Goal: Information Seeking & Learning: Learn about a topic

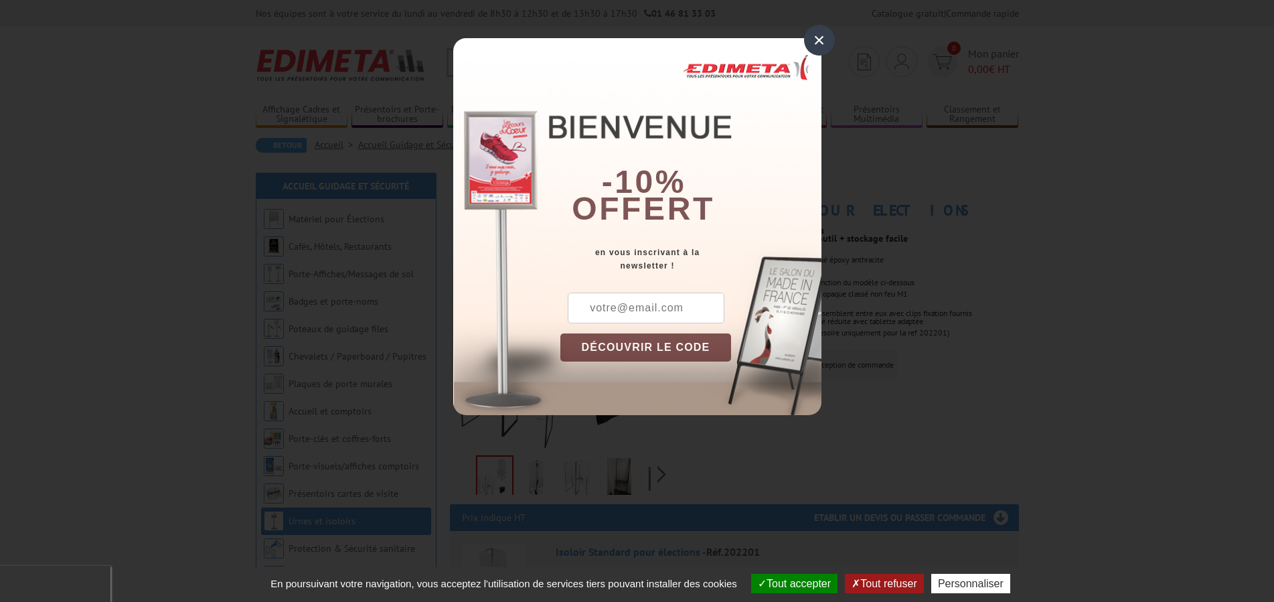
click at [814, 41] on div "×" at bounding box center [819, 40] width 31 height 31
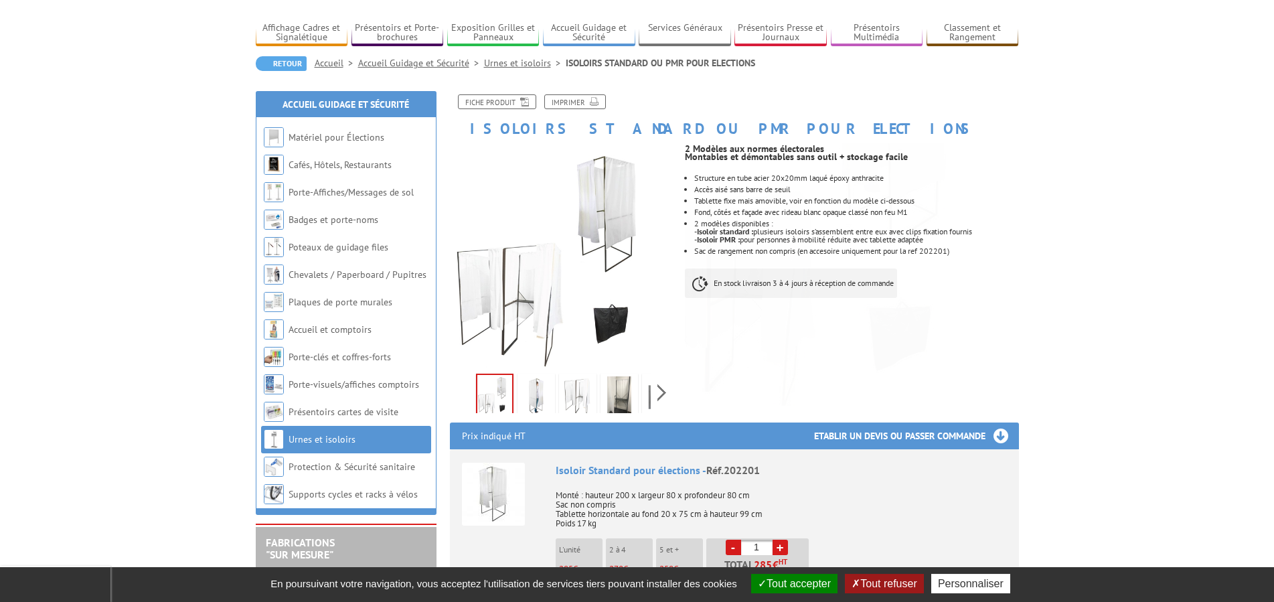
scroll to position [137, 0]
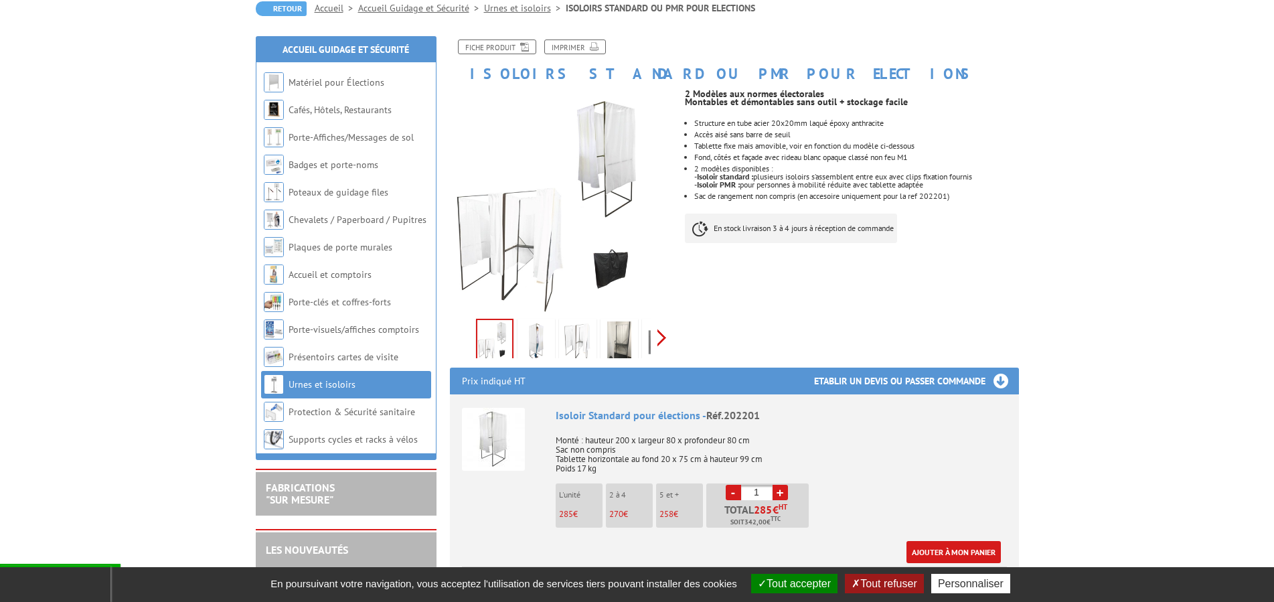
click at [666, 340] on div "Previous Next" at bounding box center [563, 337] width 226 height 47
click at [540, 347] on img at bounding box center [548, 342] width 32 height 42
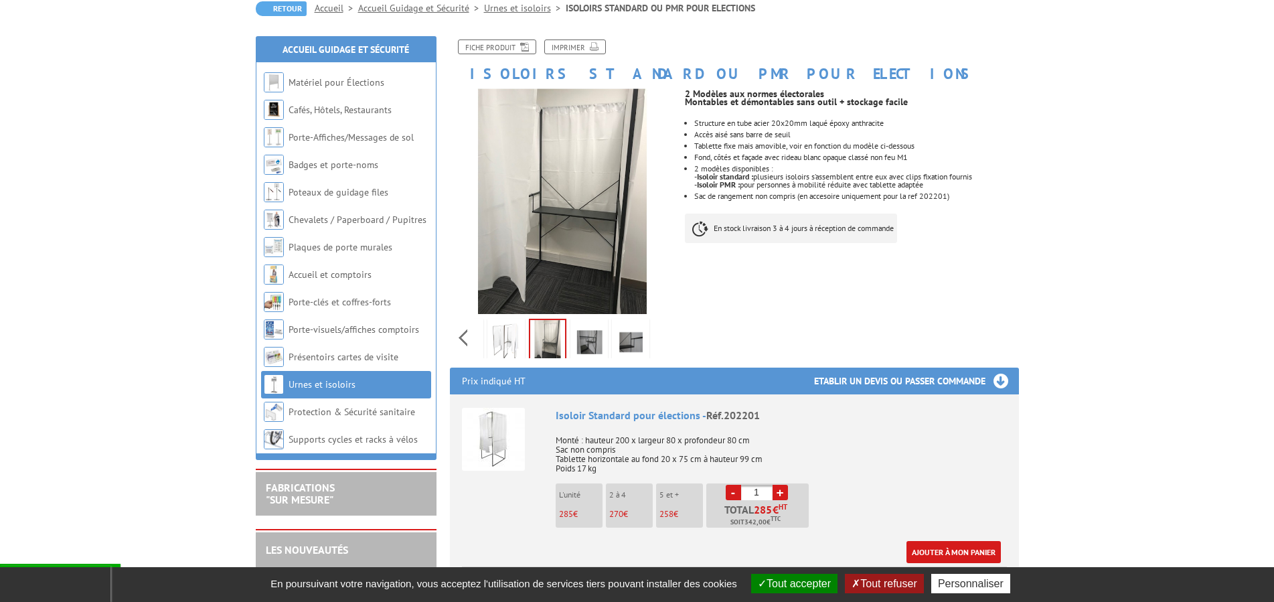
click at [509, 346] on img at bounding box center [506, 342] width 32 height 42
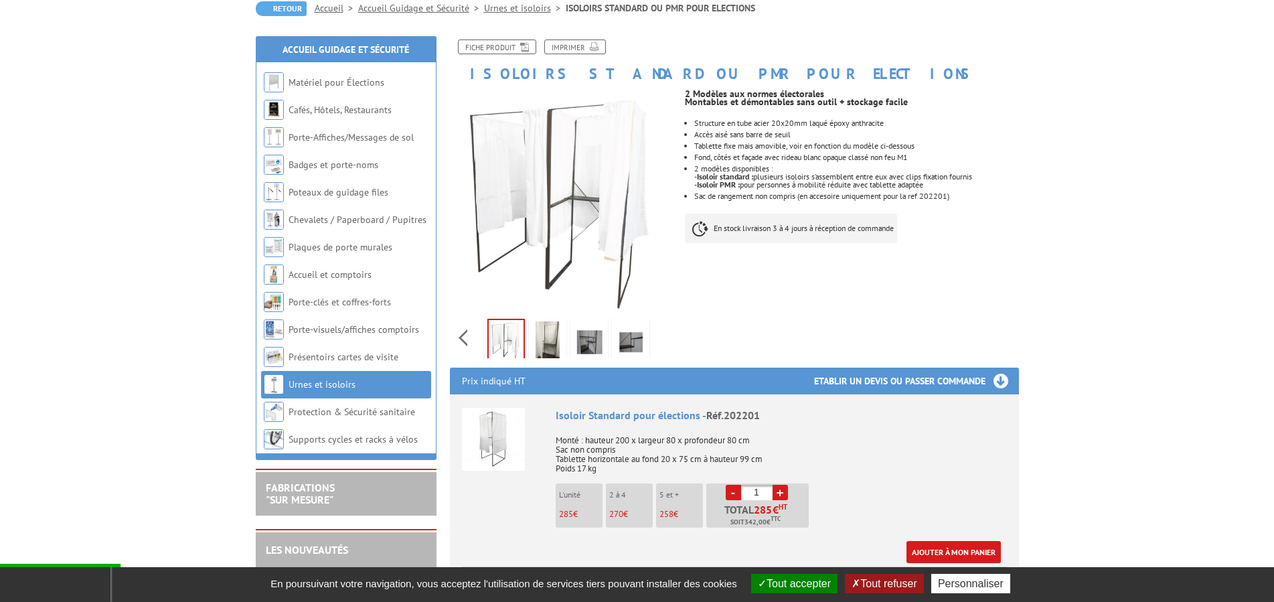
click at [590, 344] on img at bounding box center [589, 342] width 32 height 42
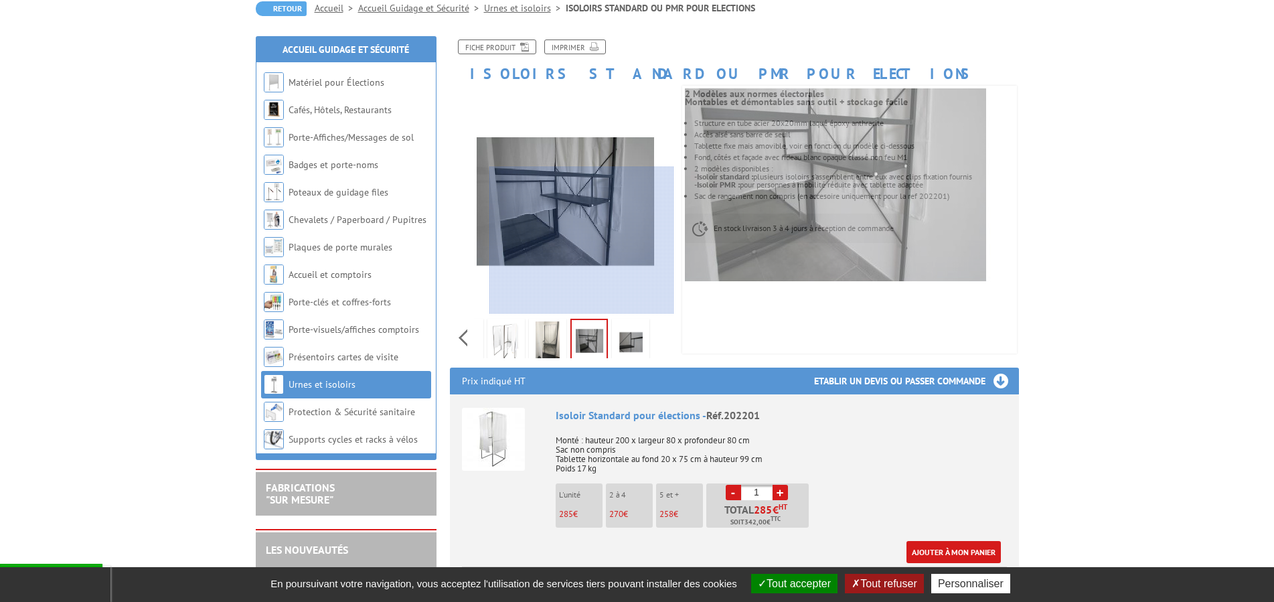
scroll to position [0, 0]
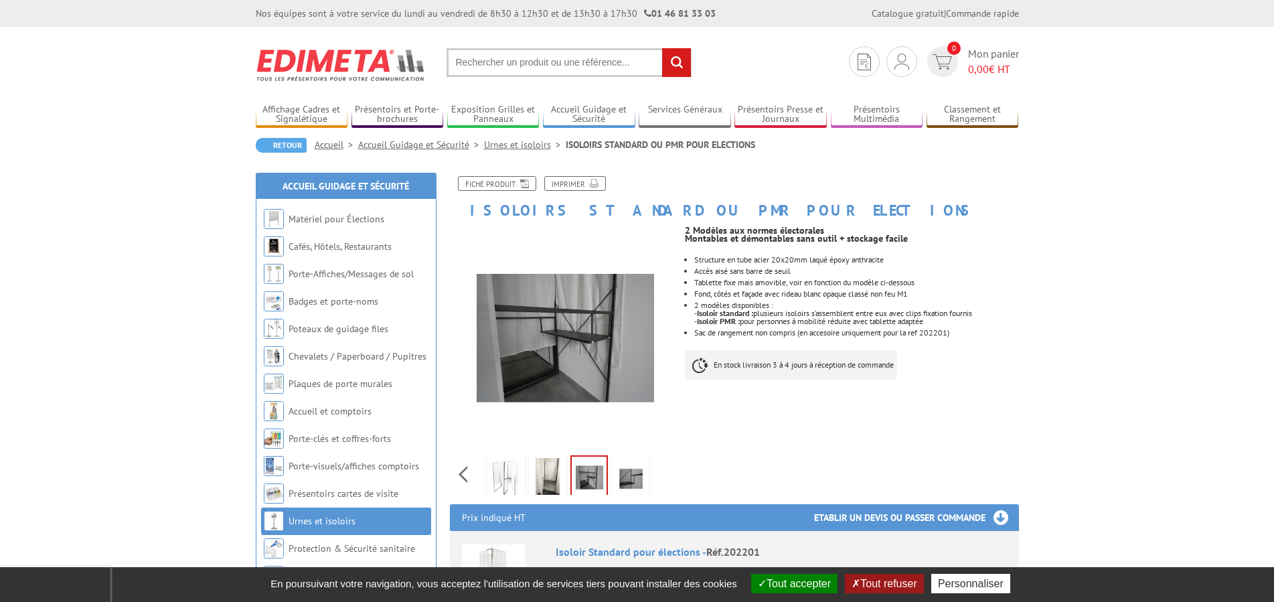
click at [639, 488] on img at bounding box center [631, 479] width 32 height 42
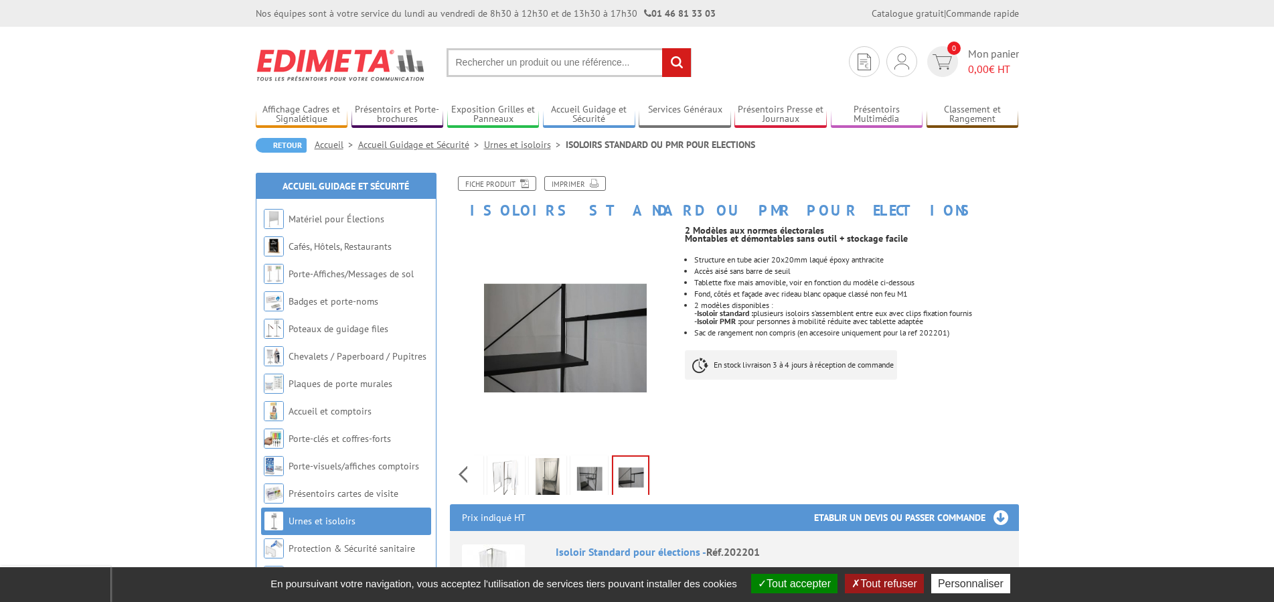
click at [514, 484] on img at bounding box center [506, 479] width 32 height 42
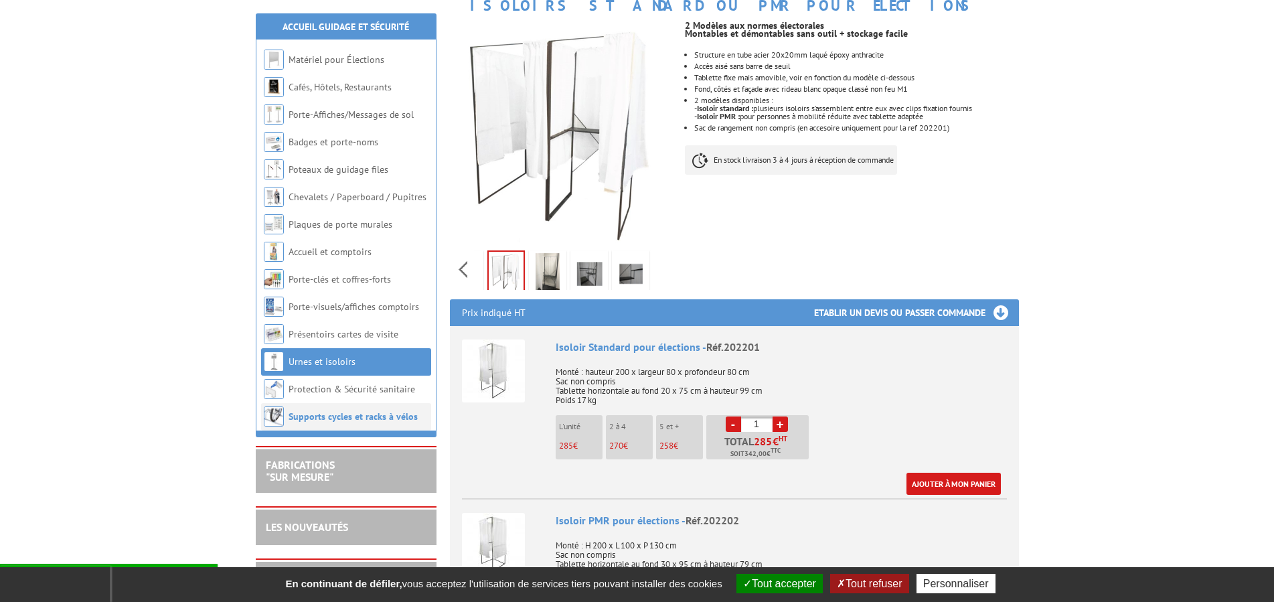
scroll to position [410, 0]
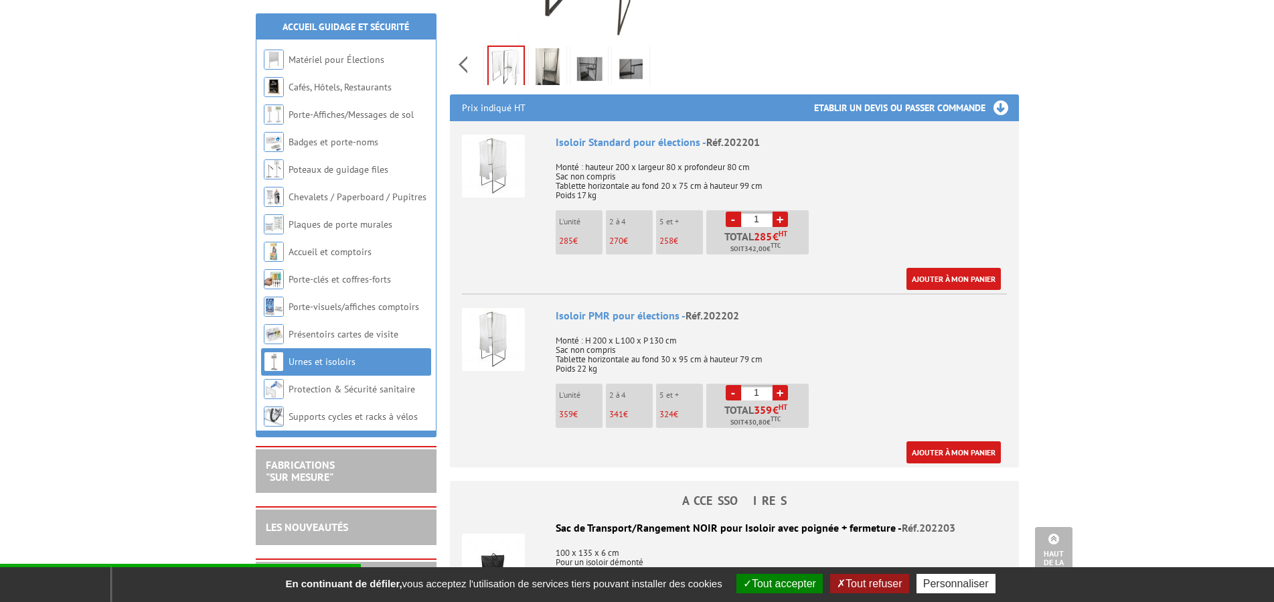
click at [497, 171] on img at bounding box center [493, 166] width 63 height 63
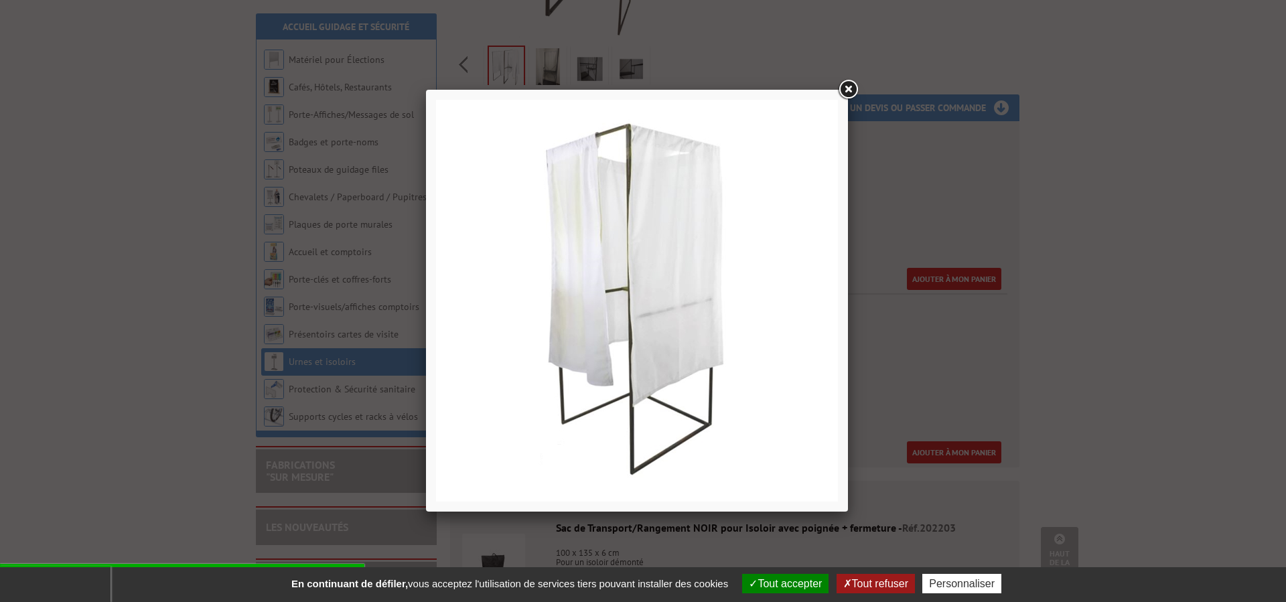
click at [650, 282] on img at bounding box center [637, 301] width 402 height 402
click at [852, 90] on link at bounding box center [848, 90] width 24 height 24
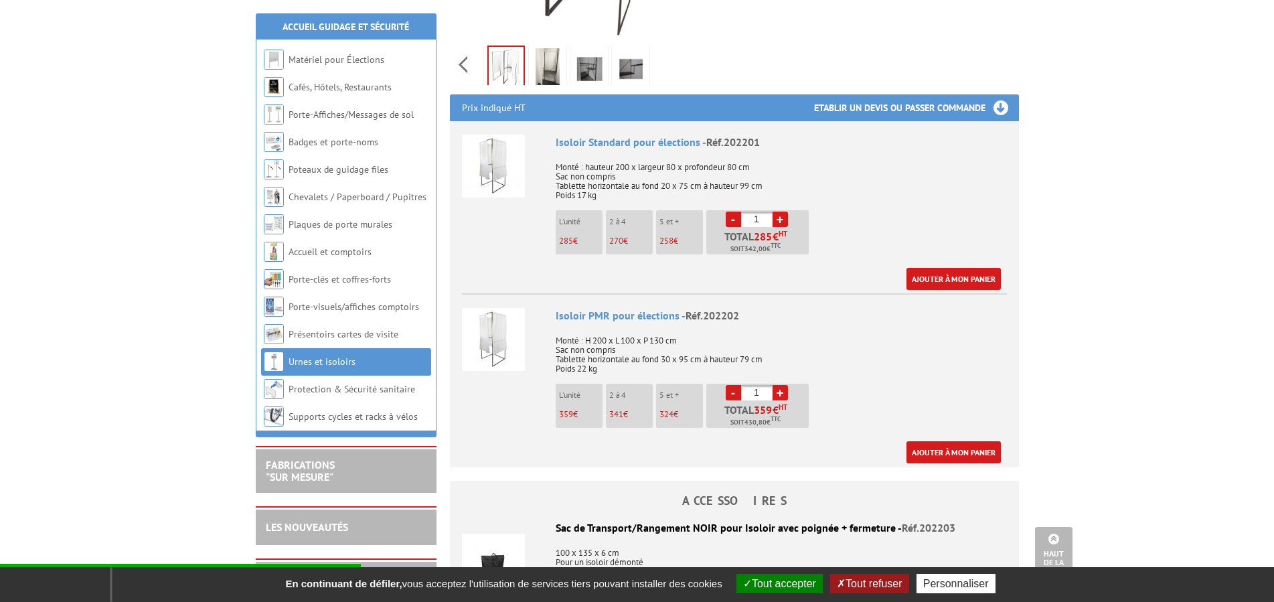
click at [490, 333] on img at bounding box center [493, 339] width 63 height 63
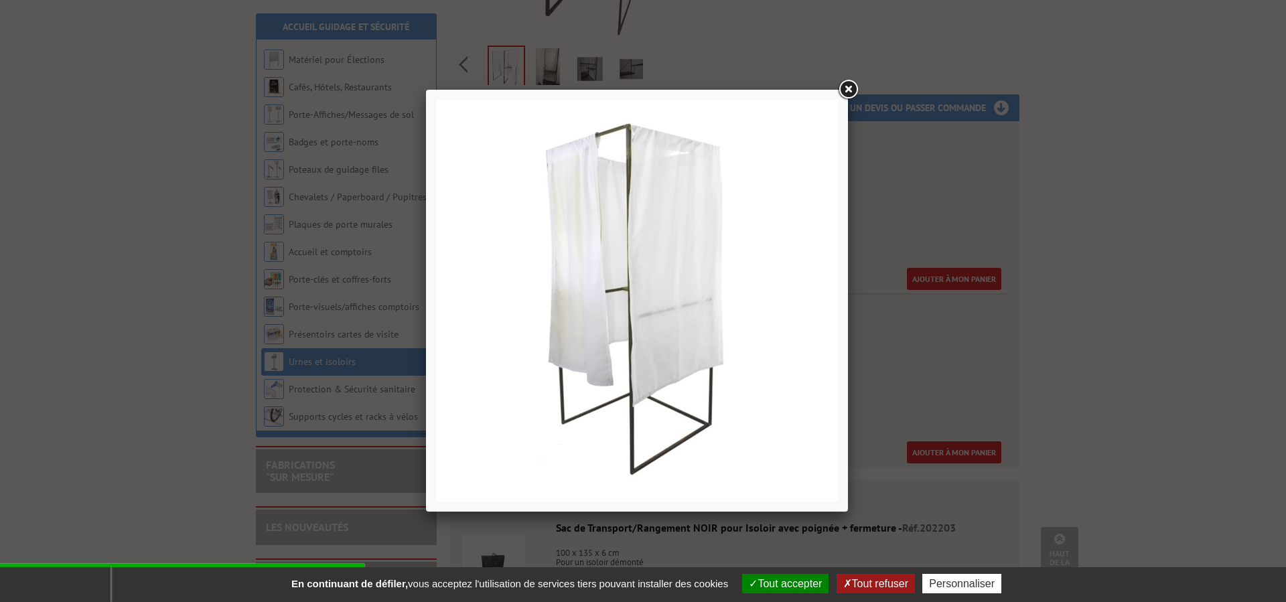
click at [695, 297] on img at bounding box center [637, 301] width 402 height 402
click at [851, 82] on link at bounding box center [848, 90] width 24 height 24
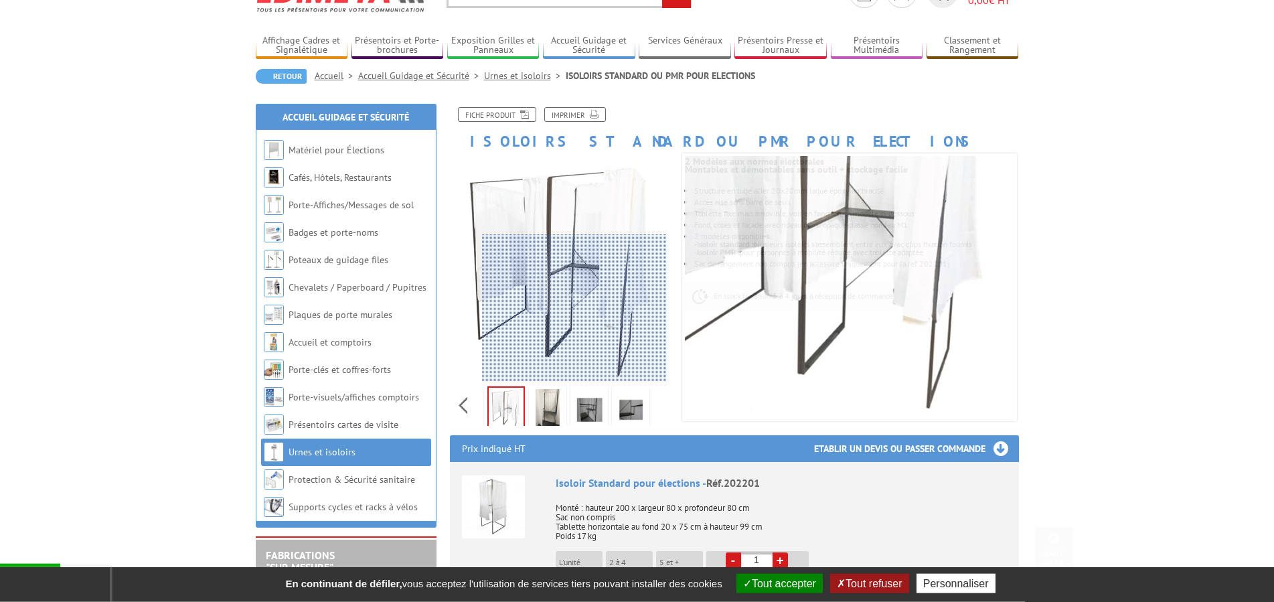
scroll to position [68, 0]
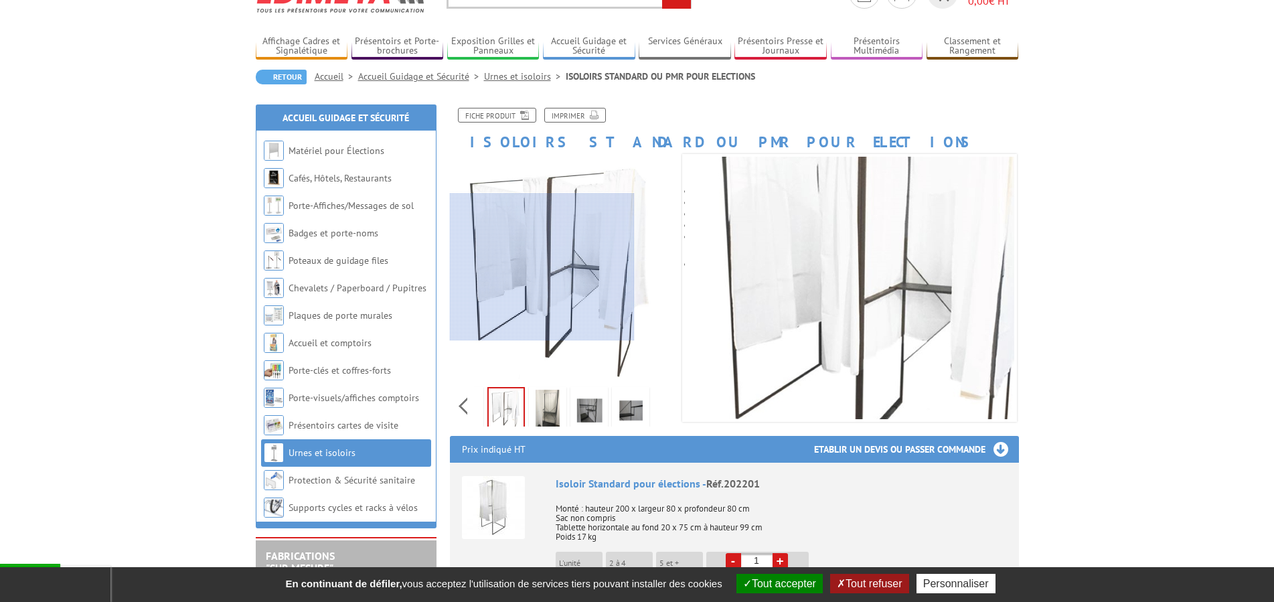
click at [520, 267] on div at bounding box center [542, 267] width 185 height 147
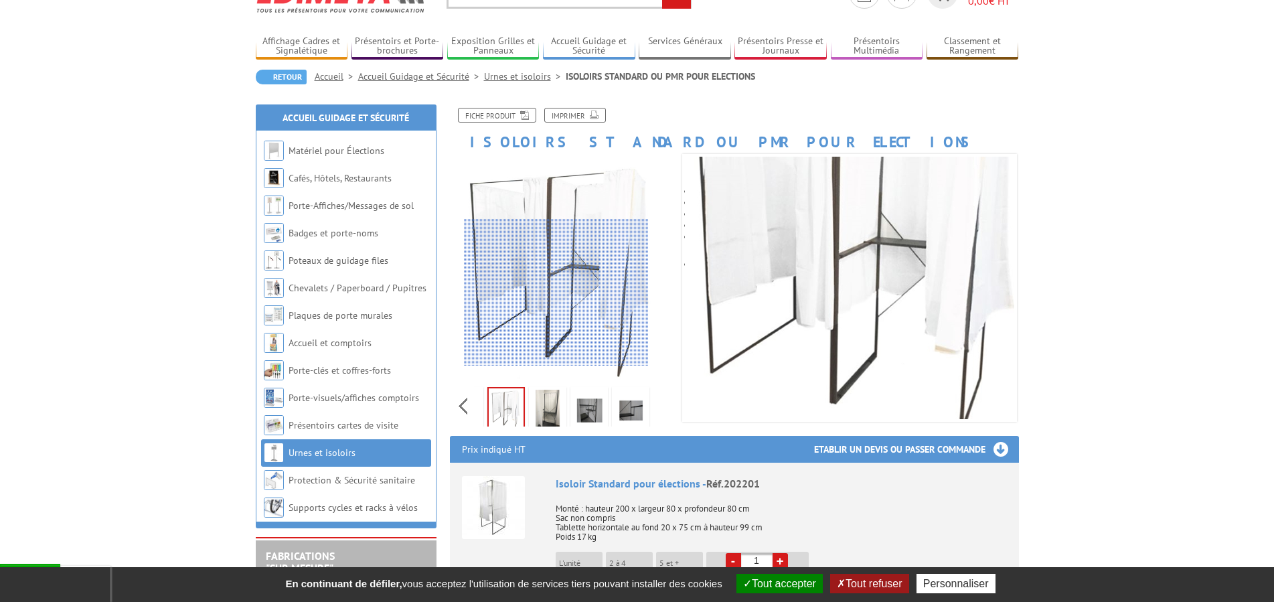
click at [557, 293] on div at bounding box center [556, 292] width 185 height 147
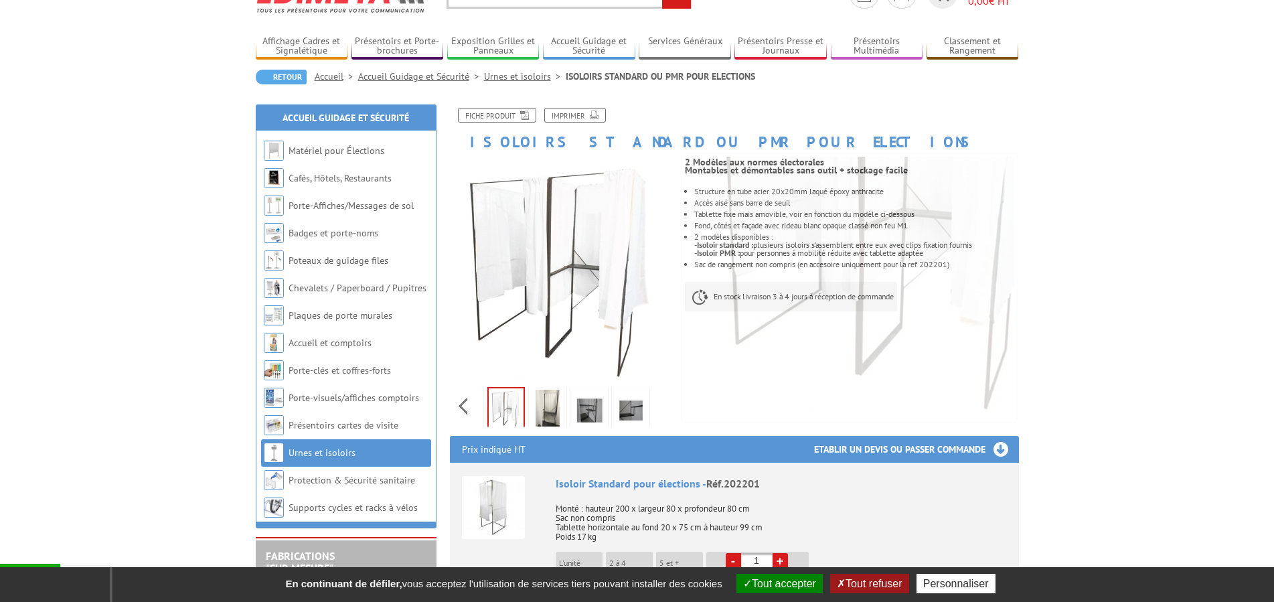
click at [508, 416] on img at bounding box center [506, 409] width 35 height 42
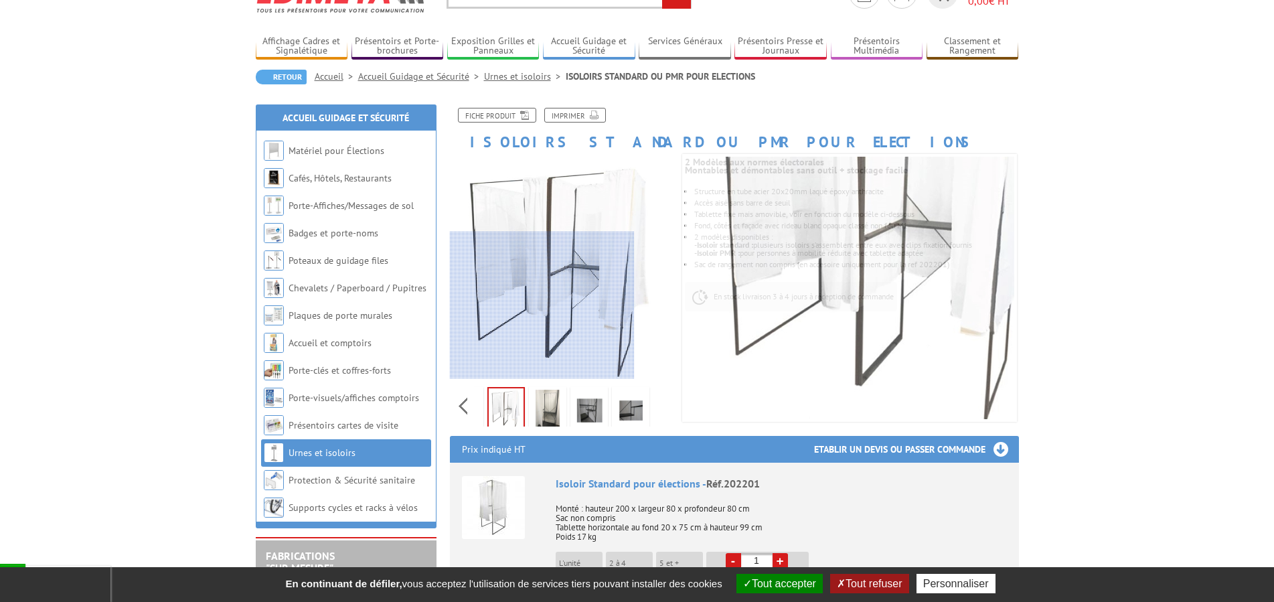
scroll to position [0, 0]
